Goal: Find specific page/section

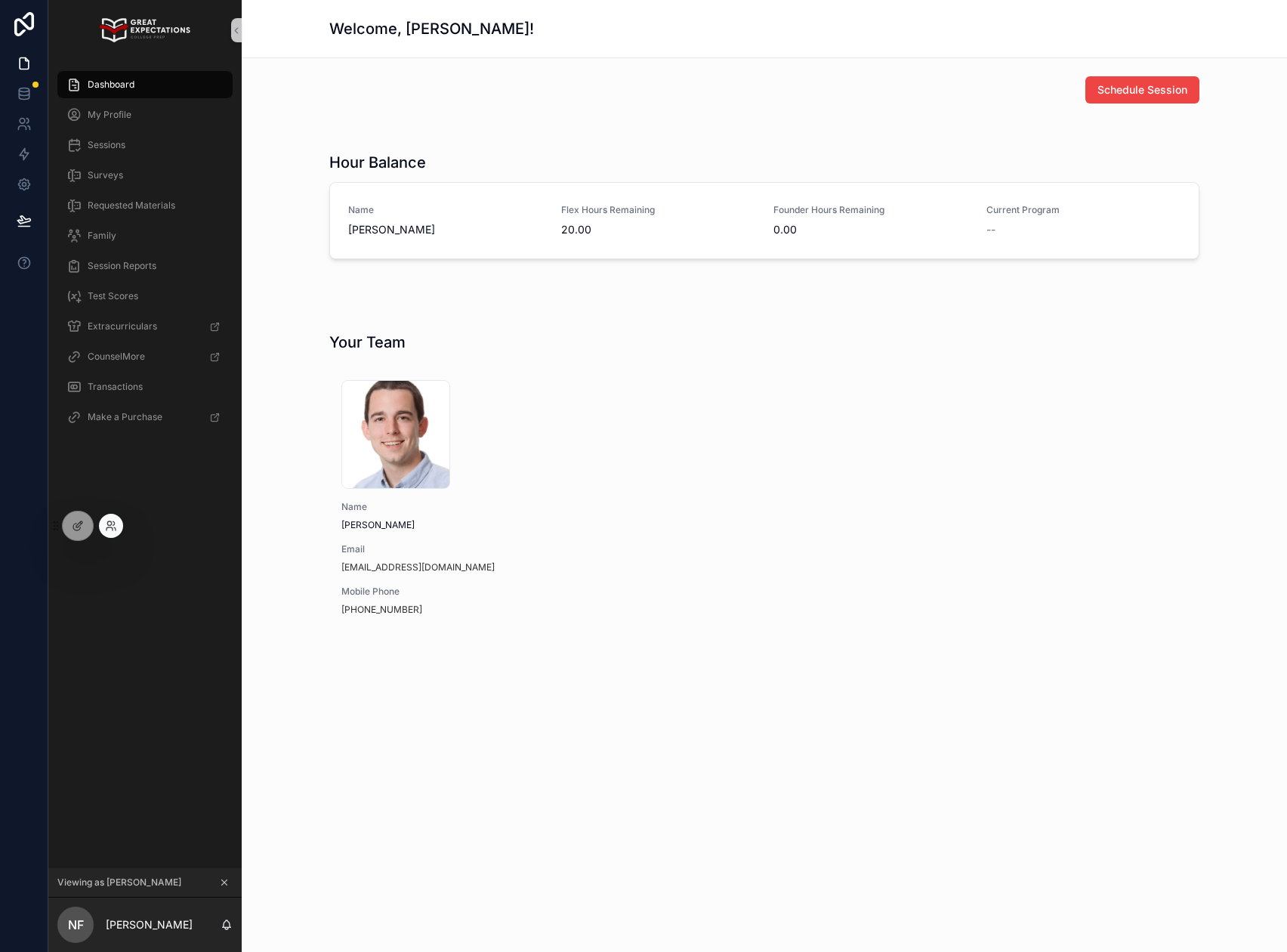
click at [100, 524] on div at bounding box center [111, 526] width 24 height 24
click at [109, 529] on icon at bounding box center [111, 525] width 12 height 12
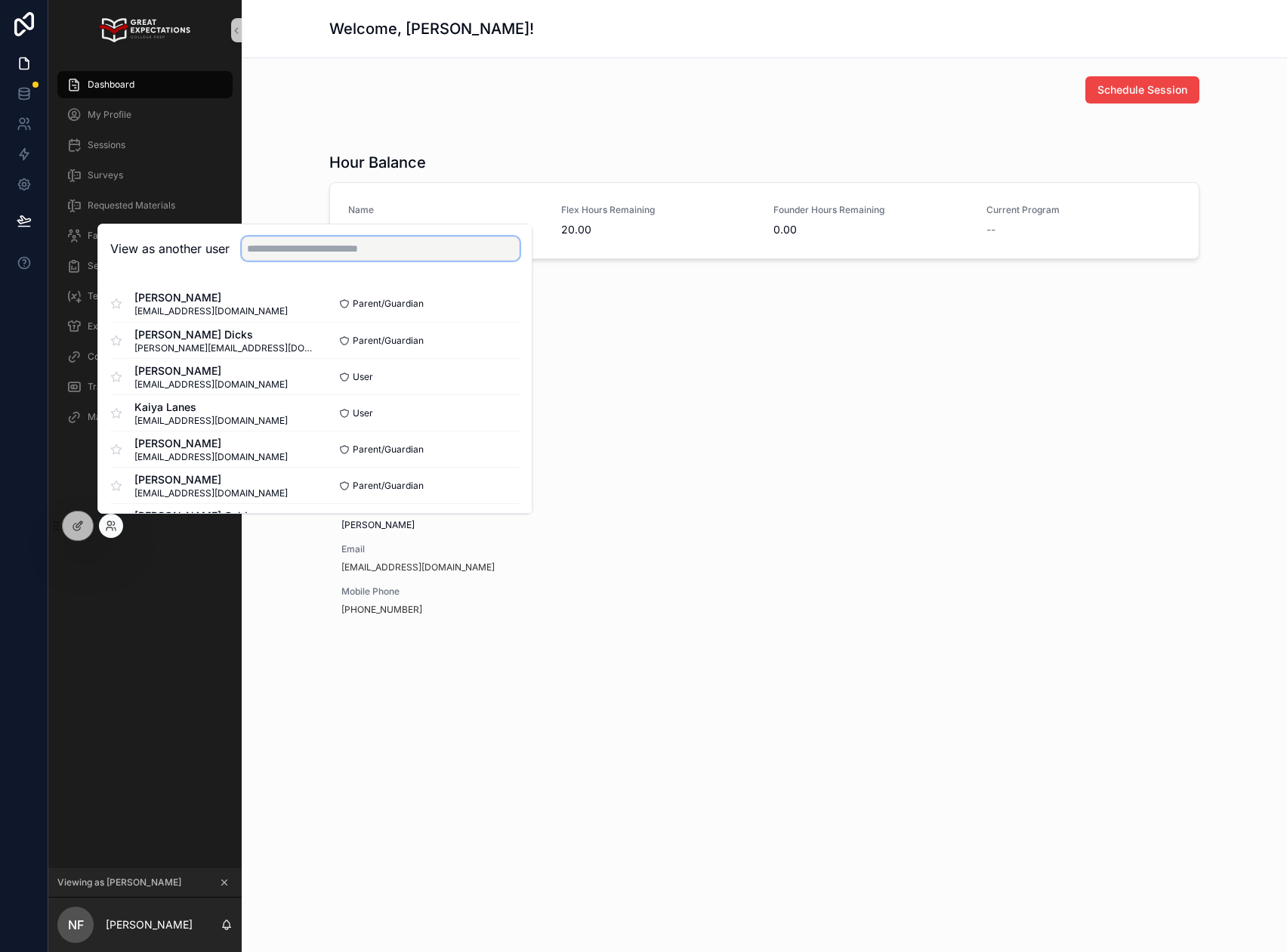
click at [321, 255] on input "text" at bounding box center [380, 248] width 278 height 24
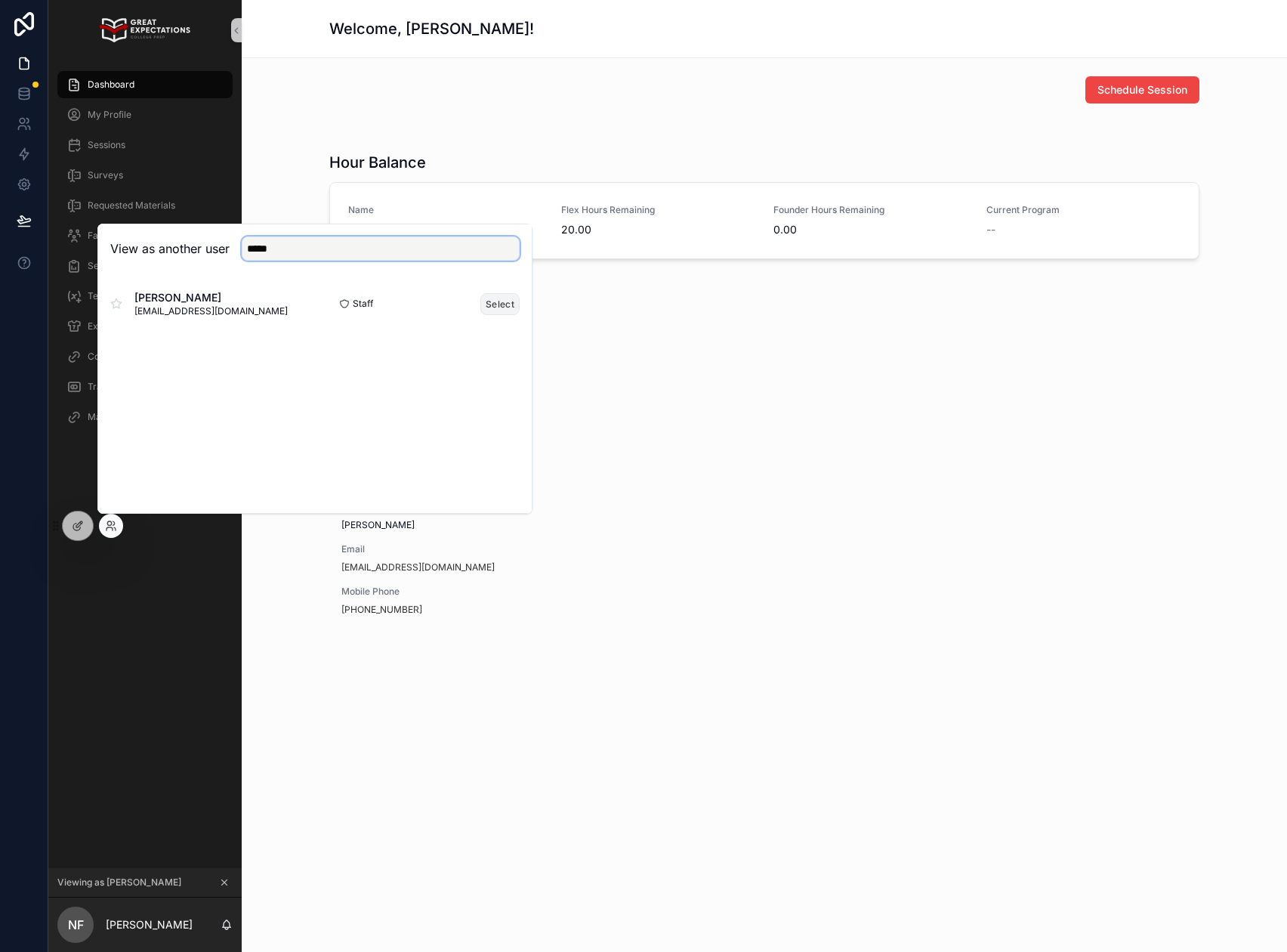
type input "*****"
click at [503, 306] on button "Select" at bounding box center [500, 304] width 39 height 22
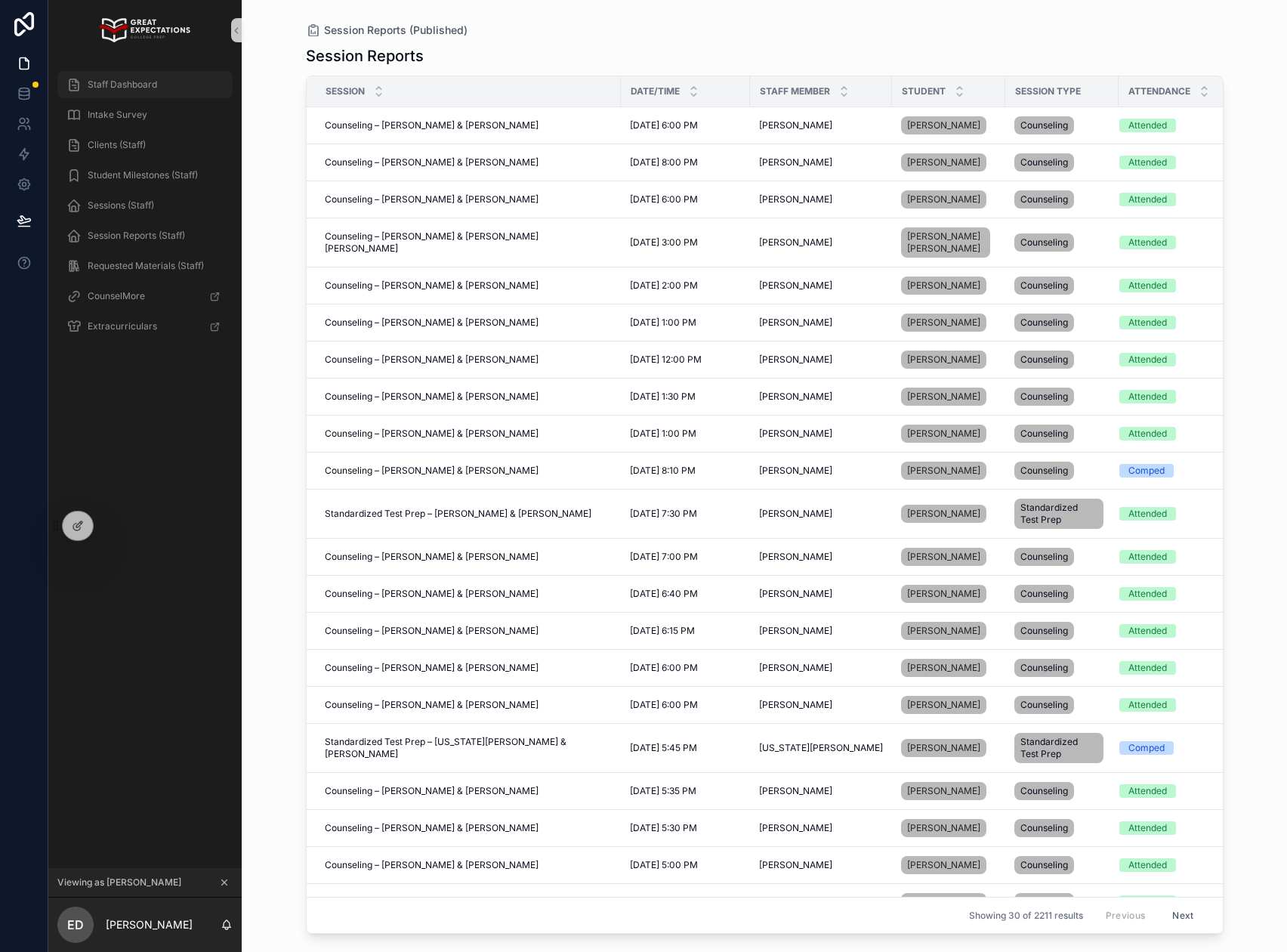
click at [132, 81] on span "Staff Dashboard" at bounding box center [122, 84] width 69 height 12
